Goal: Task Accomplishment & Management: Complete application form

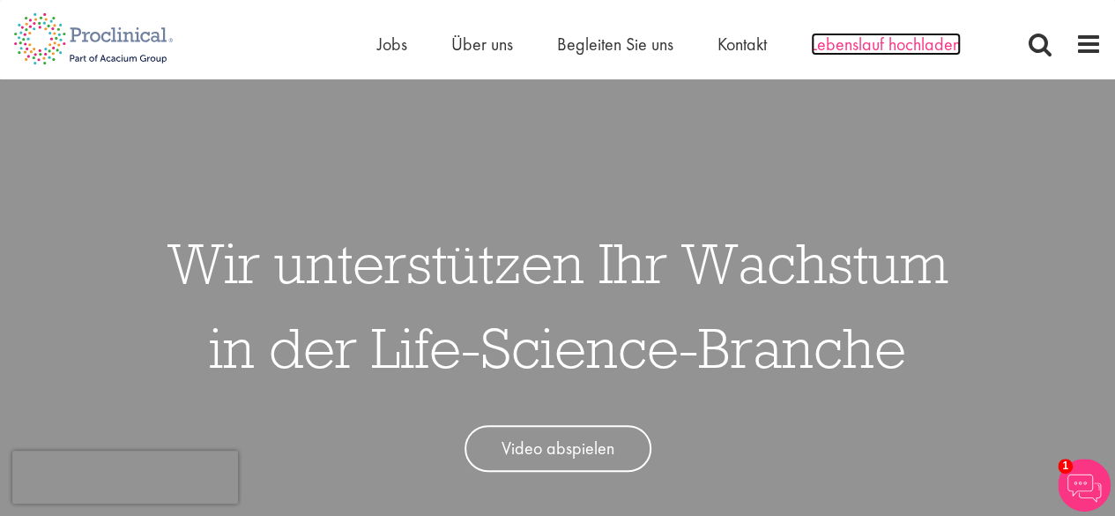
click at [857, 41] on font "Lebenslauf hochladen" at bounding box center [886, 44] width 150 height 23
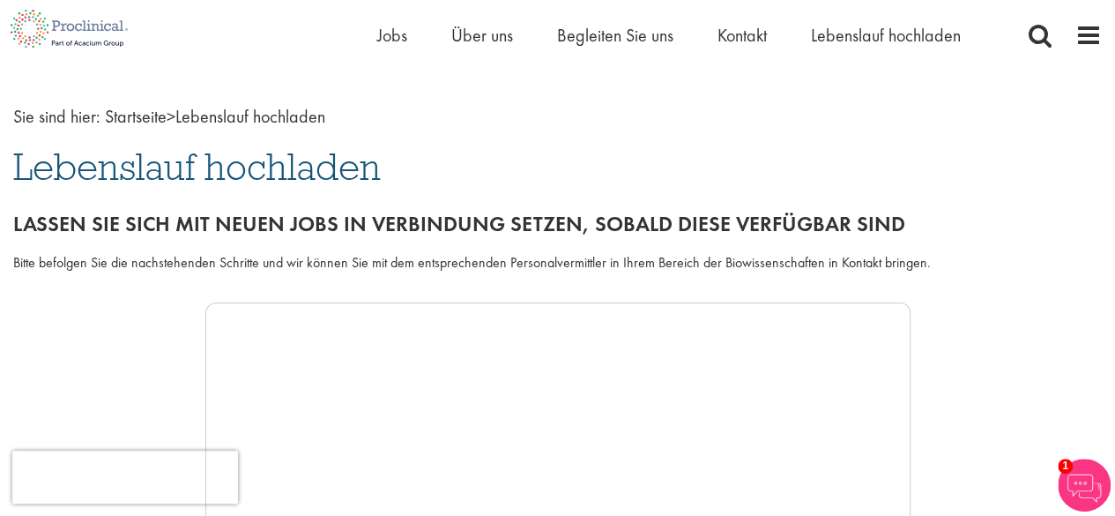
scroll to position [20, 0]
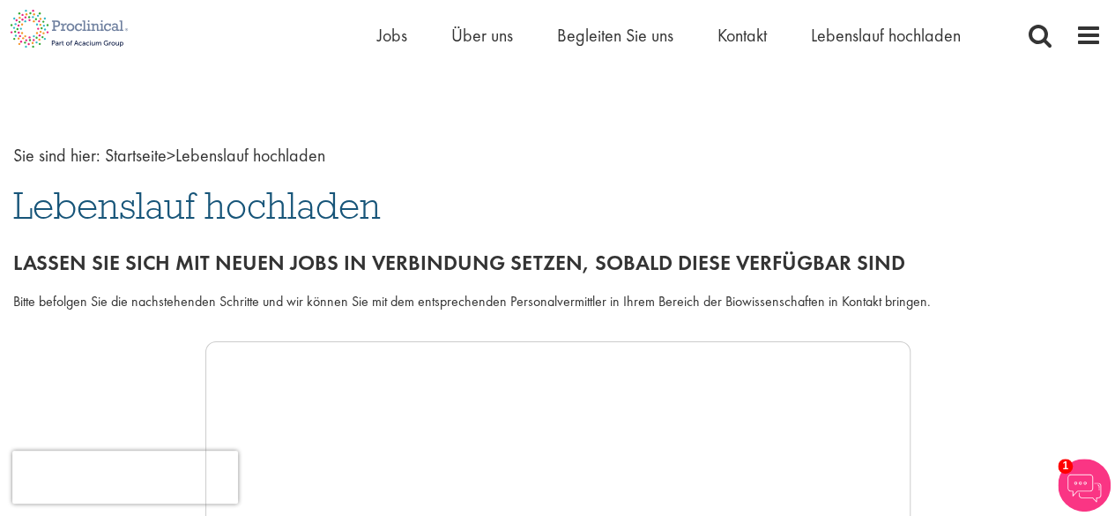
click at [212, 218] on font "Lebenslauf hochladen" at bounding box center [197, 206] width 368 height 48
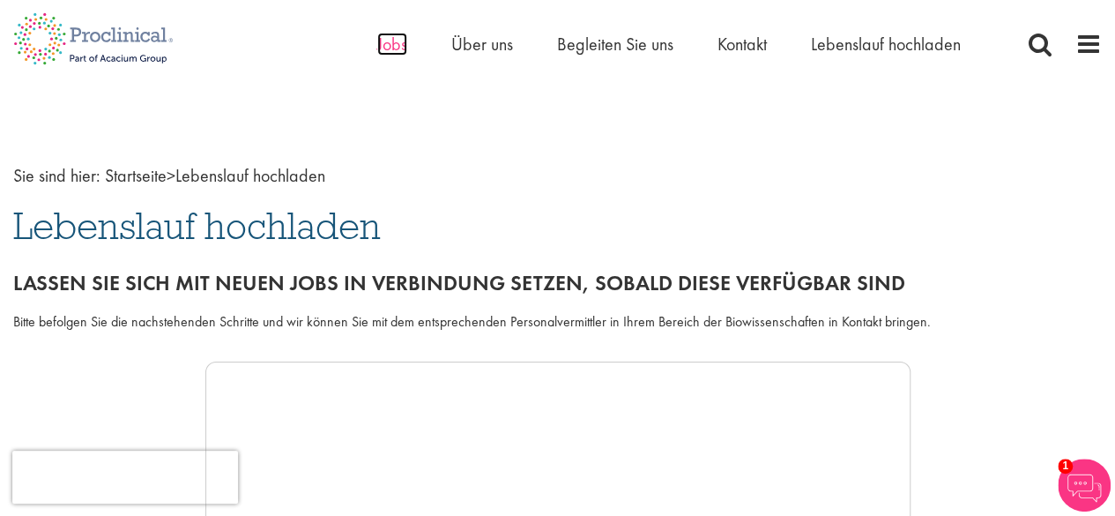
click at [393, 43] on font "Jobs" at bounding box center [392, 44] width 30 height 23
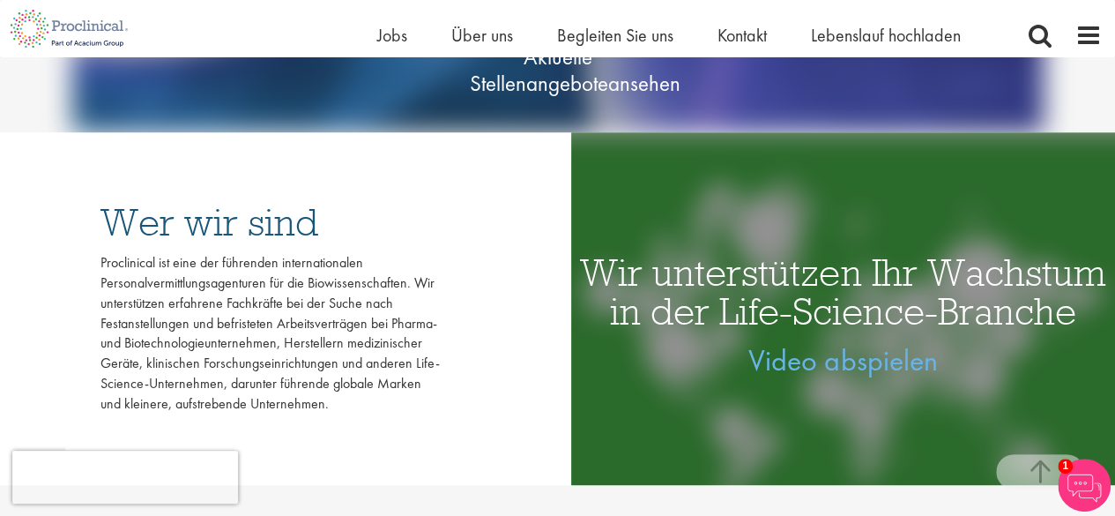
scroll to position [264, 0]
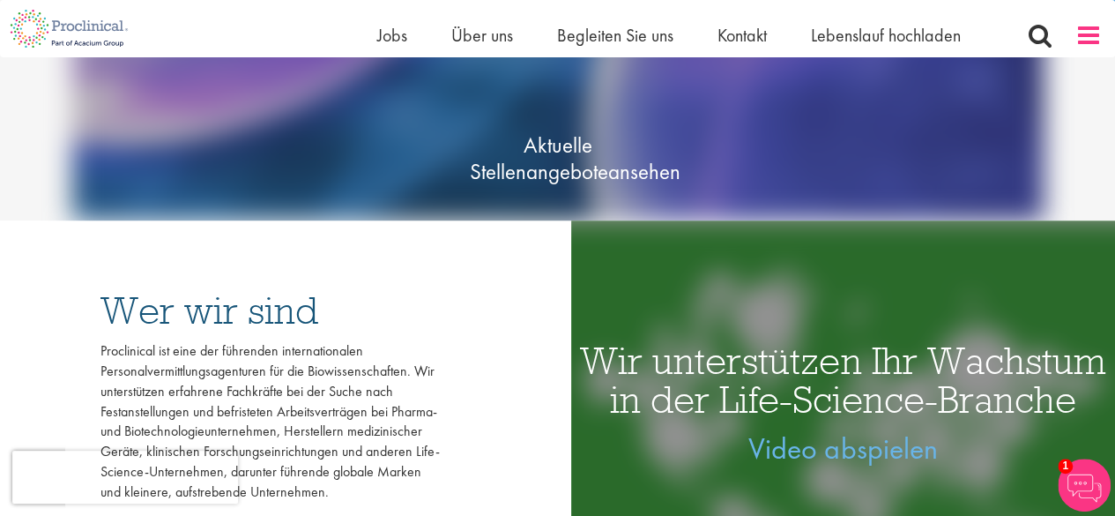
click at [1076, 40] on span at bounding box center [1089, 35] width 26 height 26
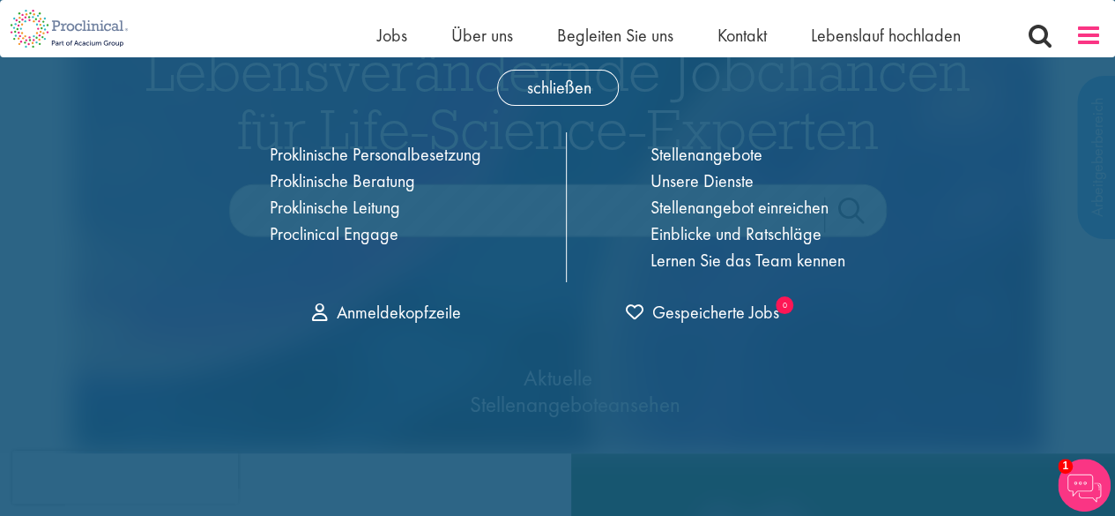
scroll to position [0, 0]
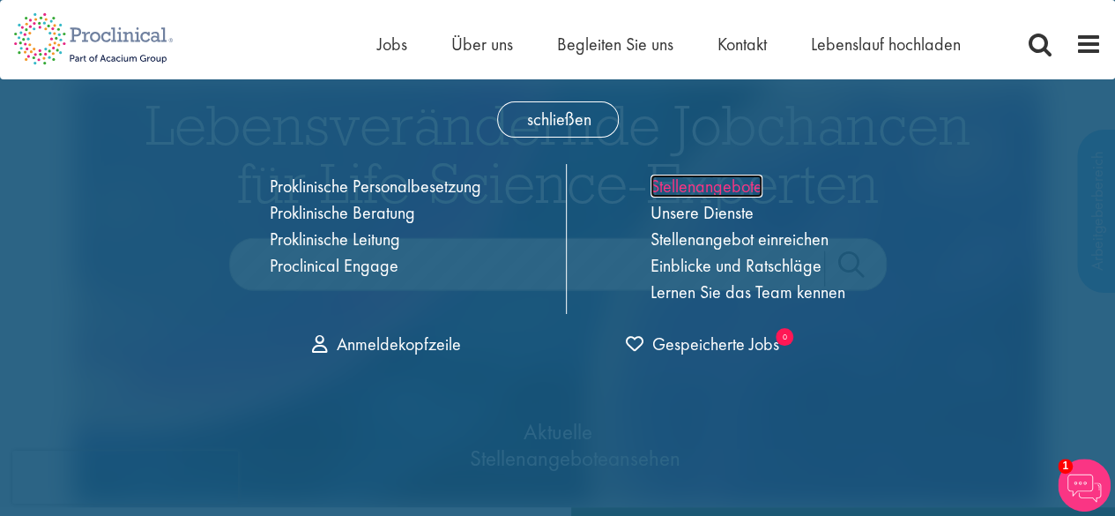
click at [696, 186] on font "Stellenangebote" at bounding box center [707, 186] width 112 height 23
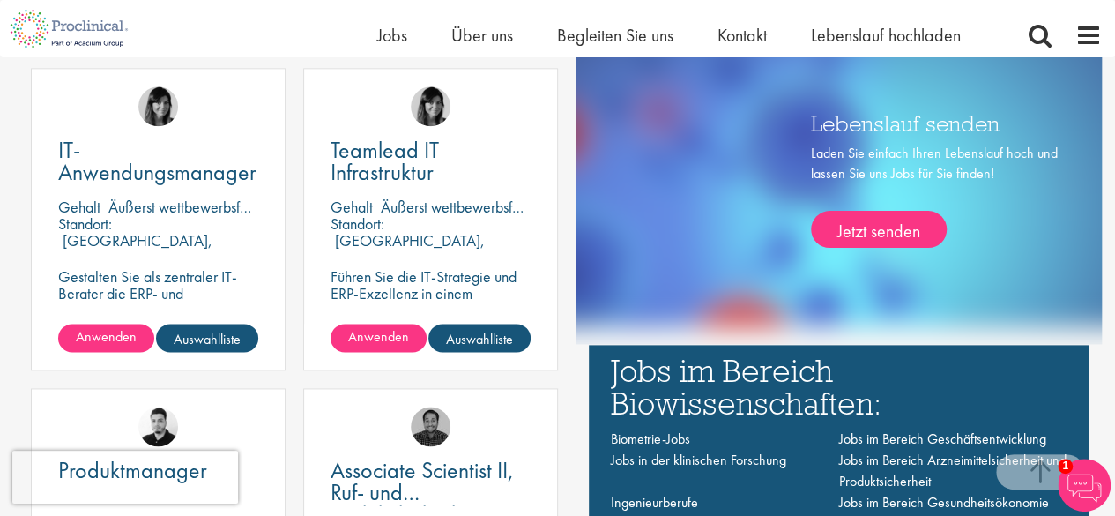
scroll to position [1058, 0]
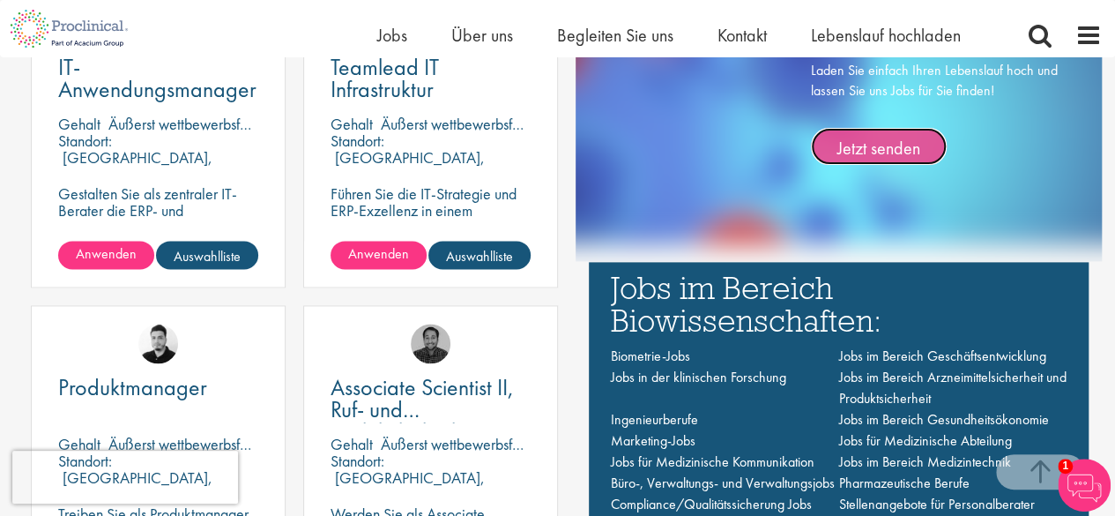
click at [865, 151] on font "Jetzt senden" at bounding box center [879, 147] width 83 height 23
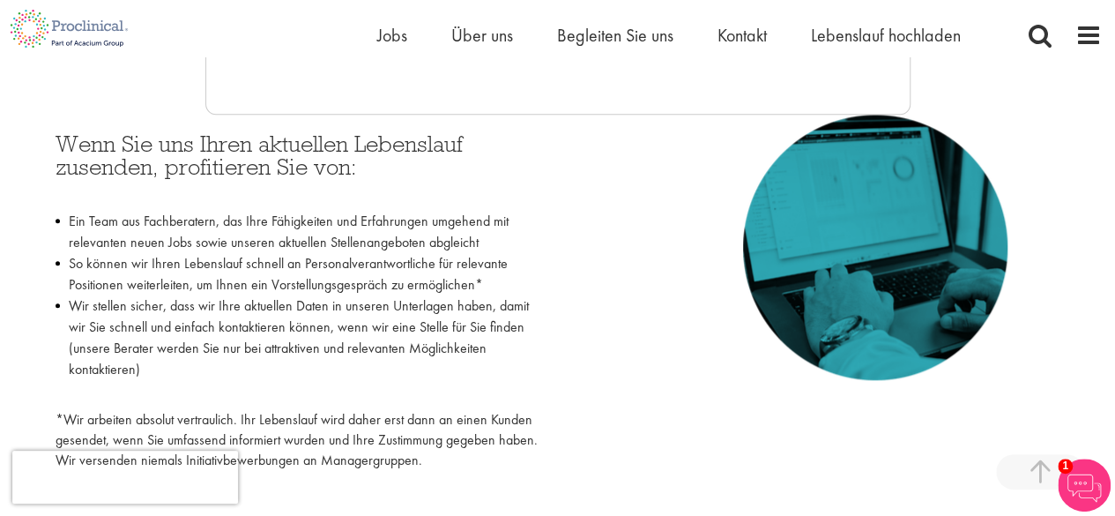
scroll to position [793, 0]
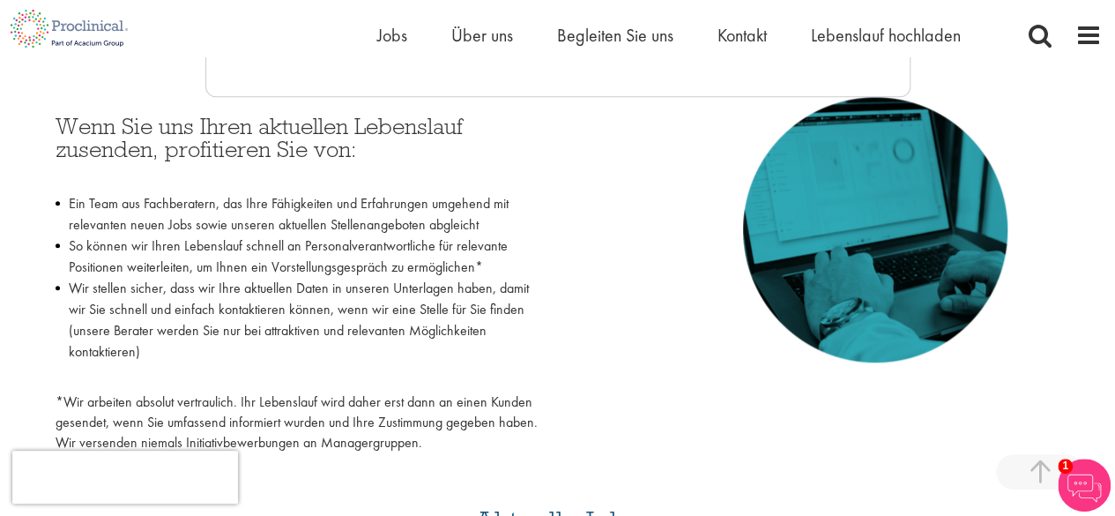
click at [1073, 470] on img at bounding box center [1084, 484] width 53 height 53
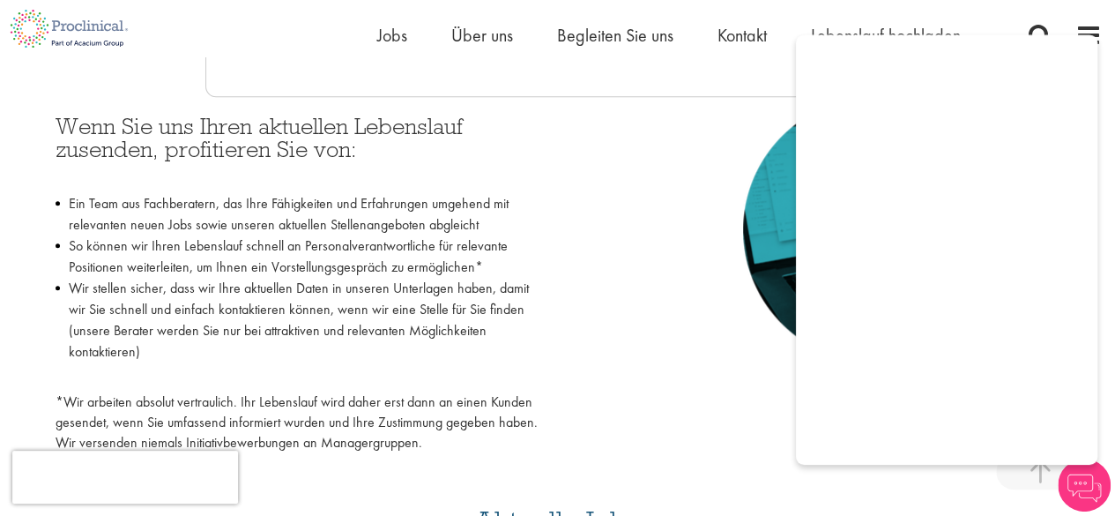
click at [1073, 470] on img at bounding box center [1084, 484] width 53 height 53
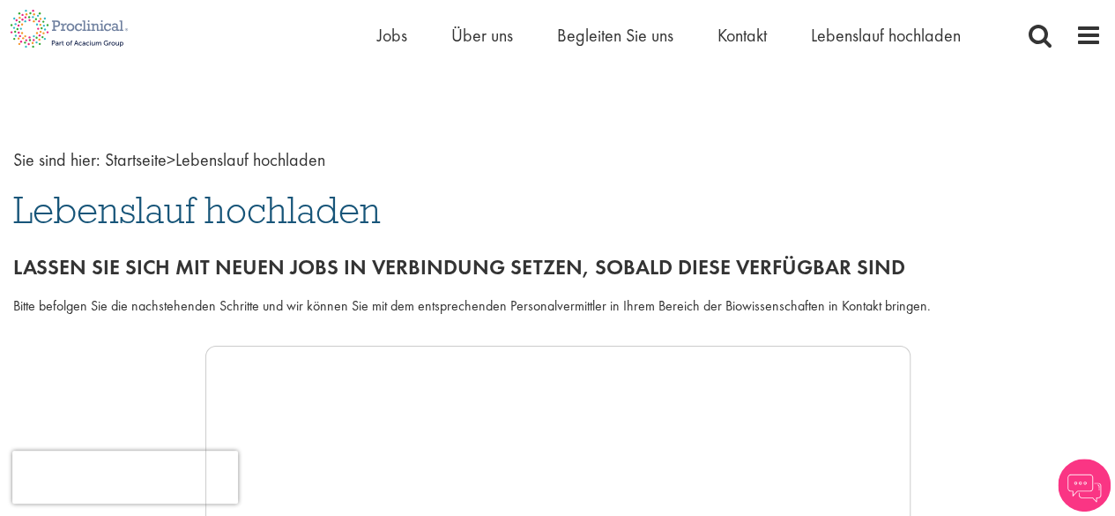
scroll to position [0, 0]
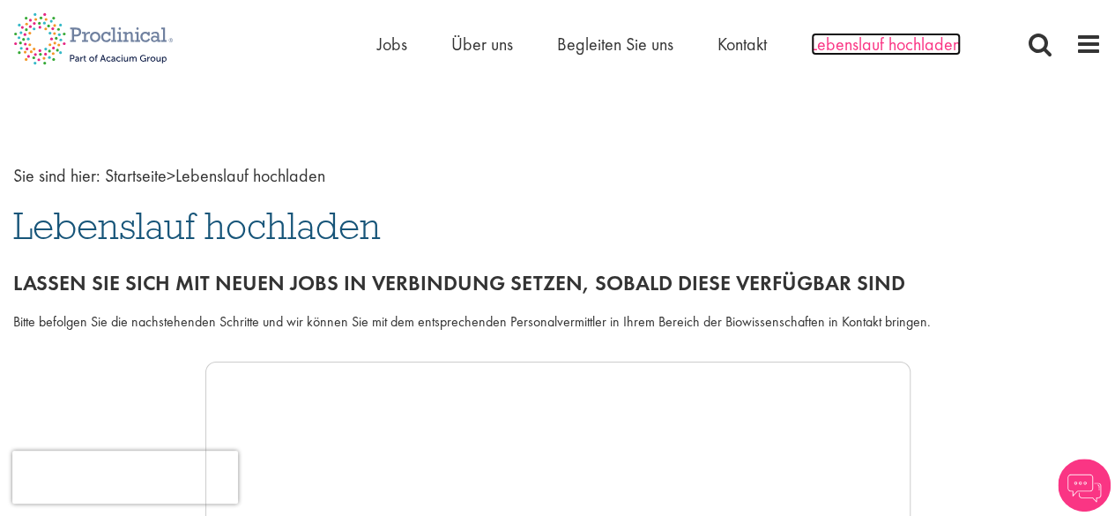
click at [908, 46] on font "Lebenslauf hochladen" at bounding box center [886, 44] width 150 height 23
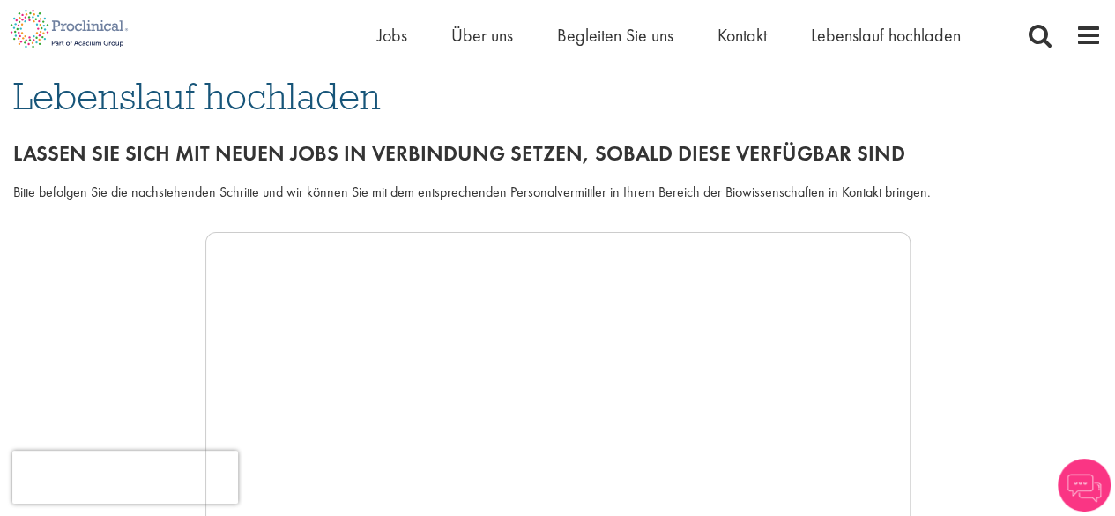
scroll to position [176, 0]
